Goal: Check status: Check status

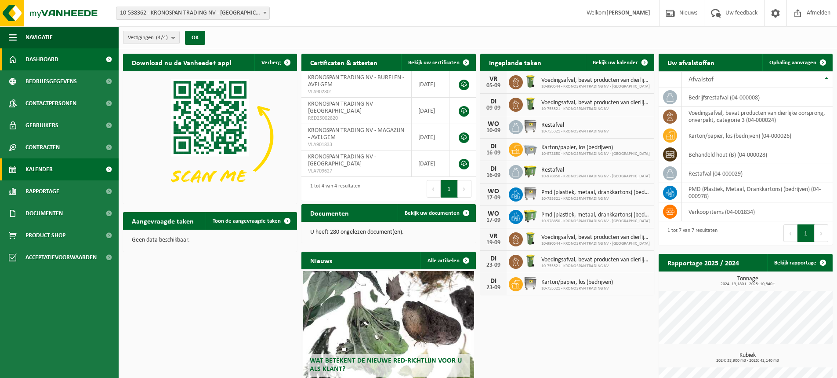
click at [37, 169] on span "Kalender" at bounding box center [38, 169] width 27 height 22
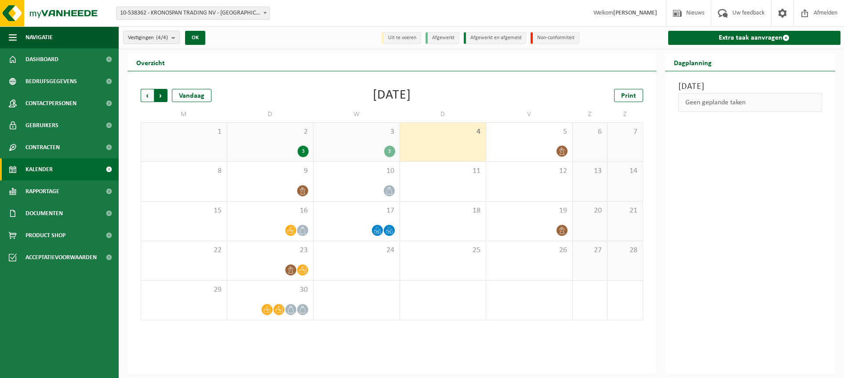
click at [149, 94] on span "Vorige" at bounding box center [147, 95] width 13 height 13
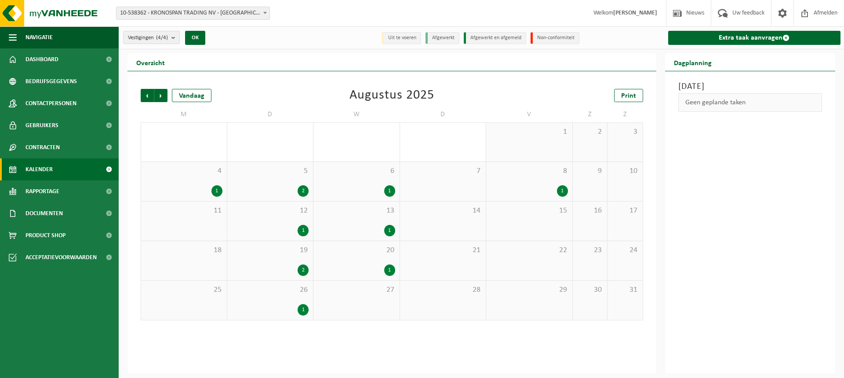
click at [215, 189] on div "1" at bounding box center [216, 190] width 11 height 11
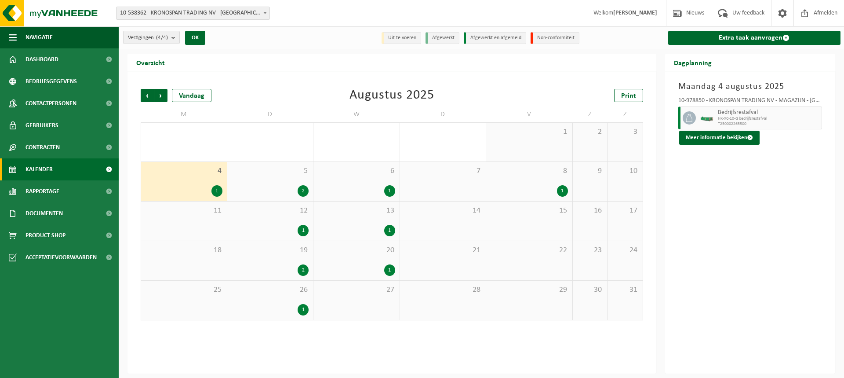
click at [750, 116] on span "HK-XC-10-G bedrijfsrestafval" at bounding box center [769, 118] width 102 height 5
click at [300, 191] on div "2" at bounding box center [303, 190] width 11 height 11
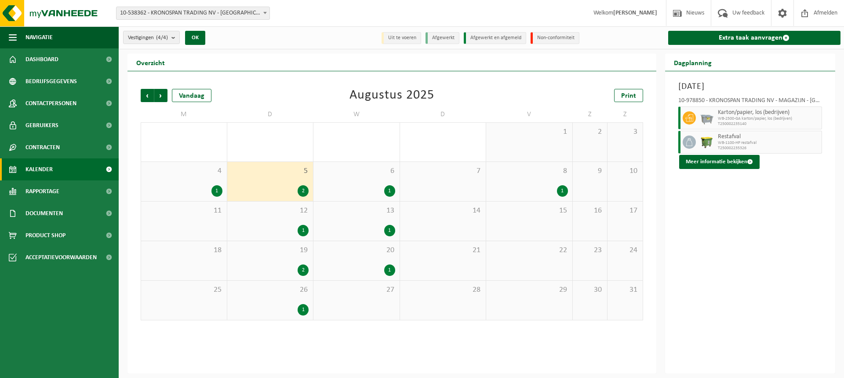
click at [381, 181] on div "6 1" at bounding box center [356, 181] width 86 height 39
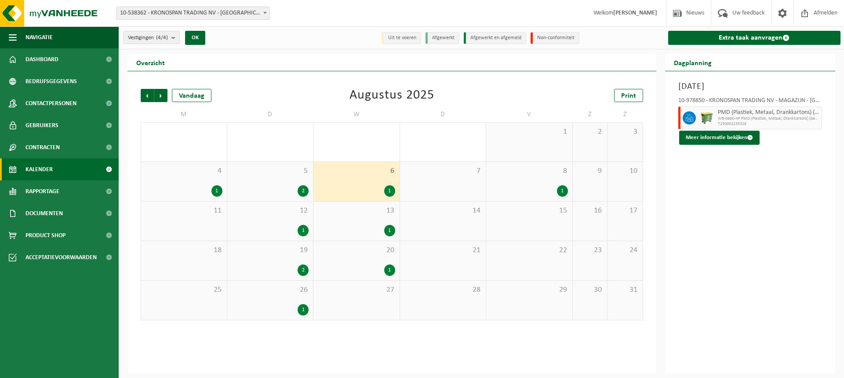
click at [559, 192] on div "1" at bounding box center [562, 190] width 11 height 11
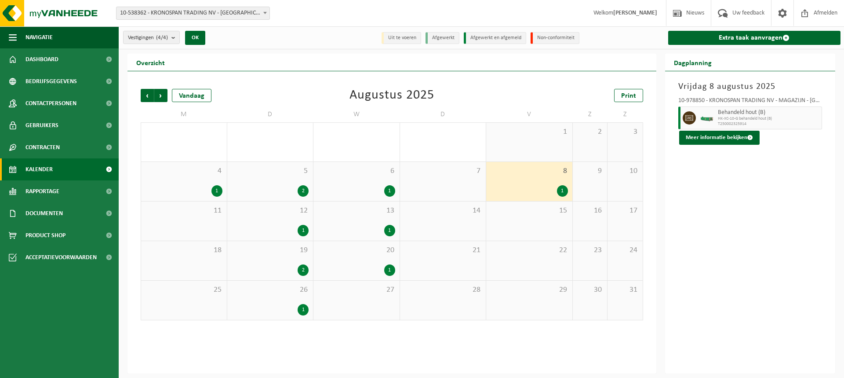
click at [307, 231] on div "1" at bounding box center [303, 230] width 11 height 11
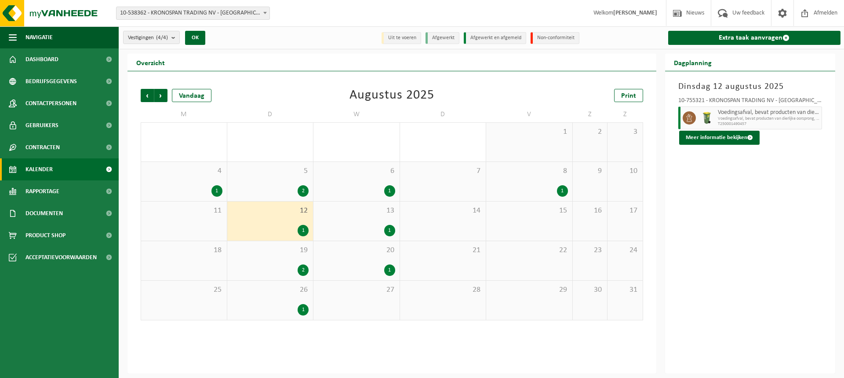
click at [757, 118] on span "Voedingsafval, bevat producten van dierlijke oorsprong, onve" at bounding box center [769, 118] width 102 height 5
click at [708, 139] on button "Meer informatie bekijken" at bounding box center [719, 138] width 80 height 14
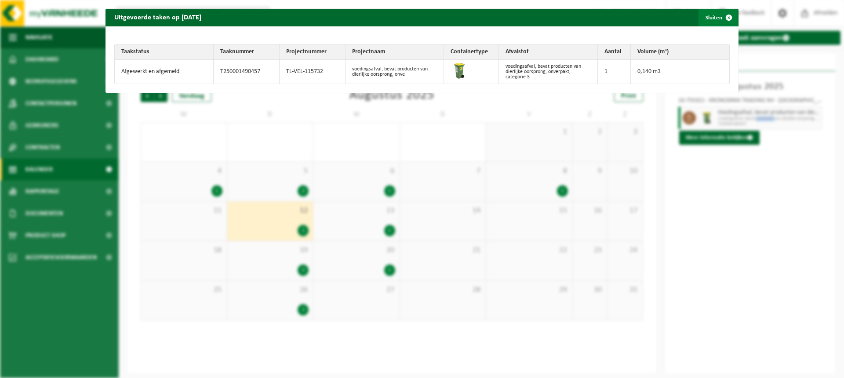
click at [721, 18] on span "button" at bounding box center [729, 18] width 18 height 18
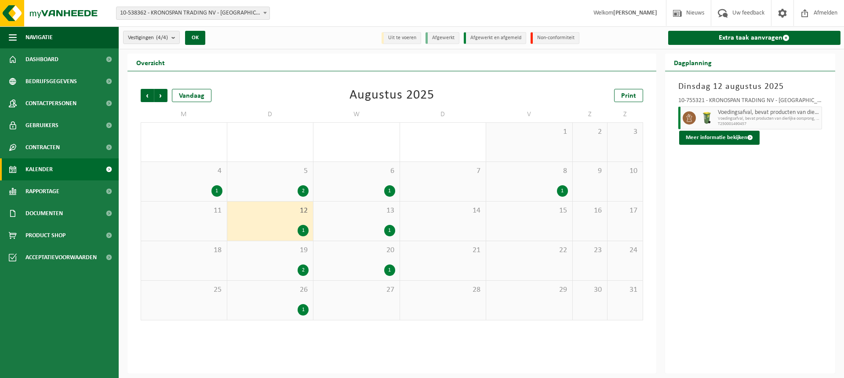
click at [390, 227] on div "1" at bounding box center [389, 230] width 11 height 11
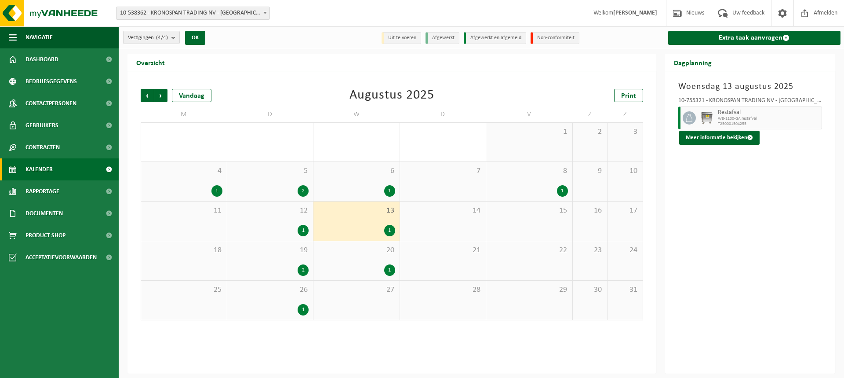
click at [301, 267] on div "2" at bounding box center [303, 269] width 11 height 11
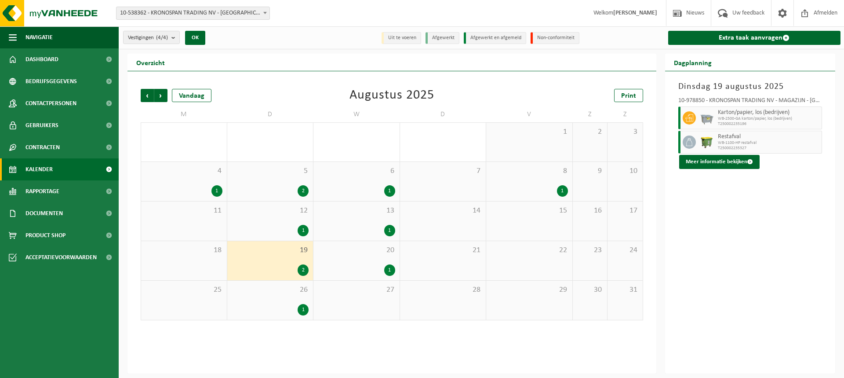
click at [388, 273] on div "1" at bounding box center [389, 269] width 11 height 11
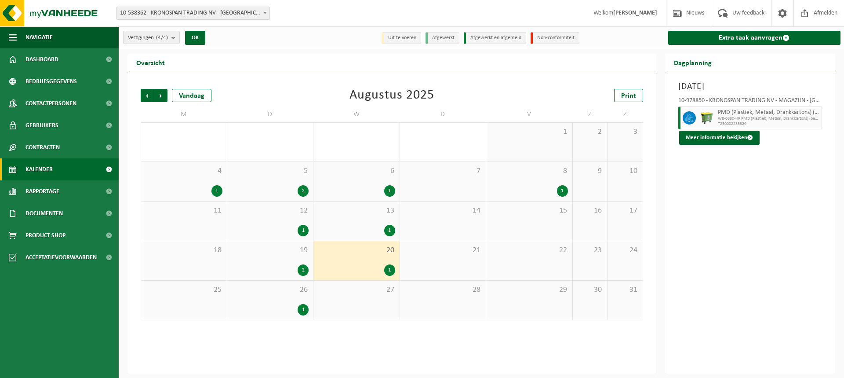
click at [287, 308] on div "1" at bounding box center [270, 309] width 77 height 11
